Goal: Transaction & Acquisition: Subscribe to service/newsletter

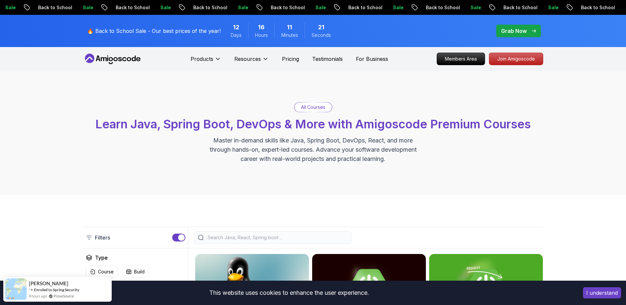
click at [300, 7] on p "Sale" at bounding box center [310, 7] width 21 height 7
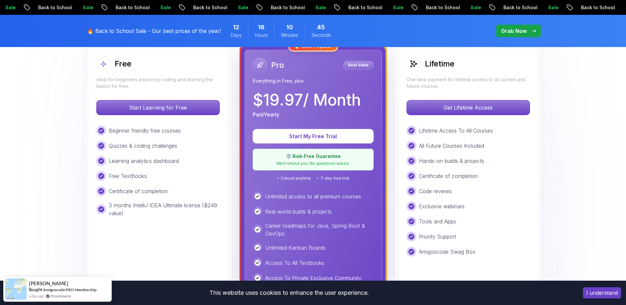
scroll to position [195, 0]
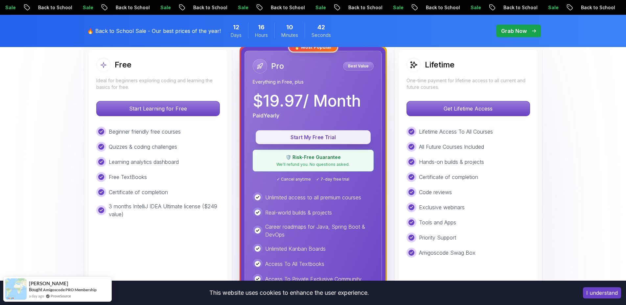
click at [307, 134] on p "Start My Free Trial" at bounding box center [313, 137] width 100 height 8
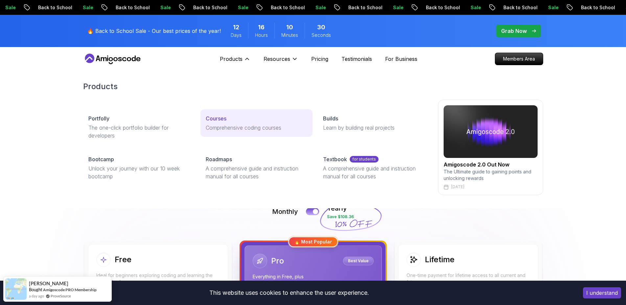
click at [228, 130] on p "Comprehensive coding courses" at bounding box center [257, 128] width 102 height 8
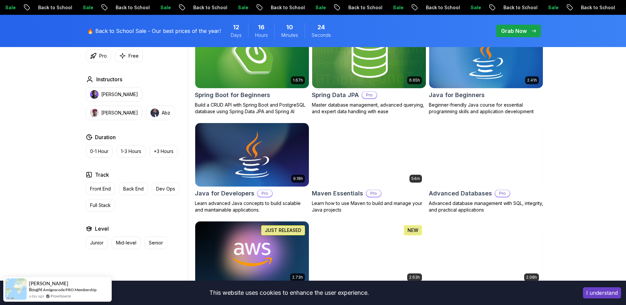
scroll to position [337, 0]
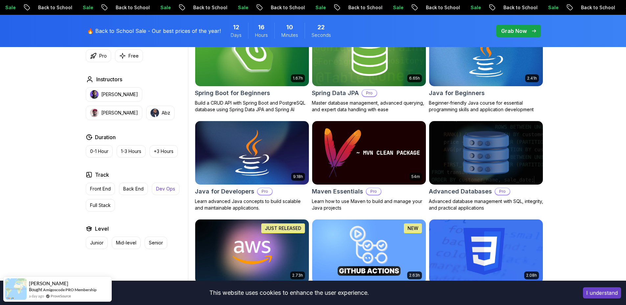
click at [167, 188] on p "Dev Ops" at bounding box center [165, 188] width 19 height 7
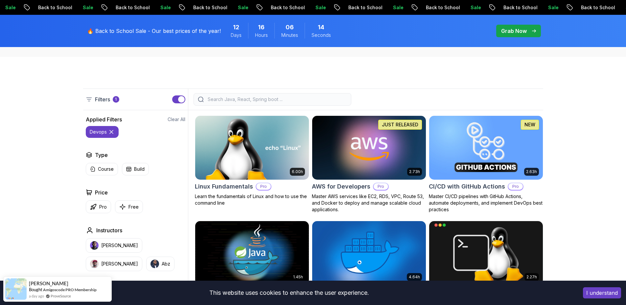
scroll to position [139, 0]
